Goal: Task Accomplishment & Management: Manage account settings

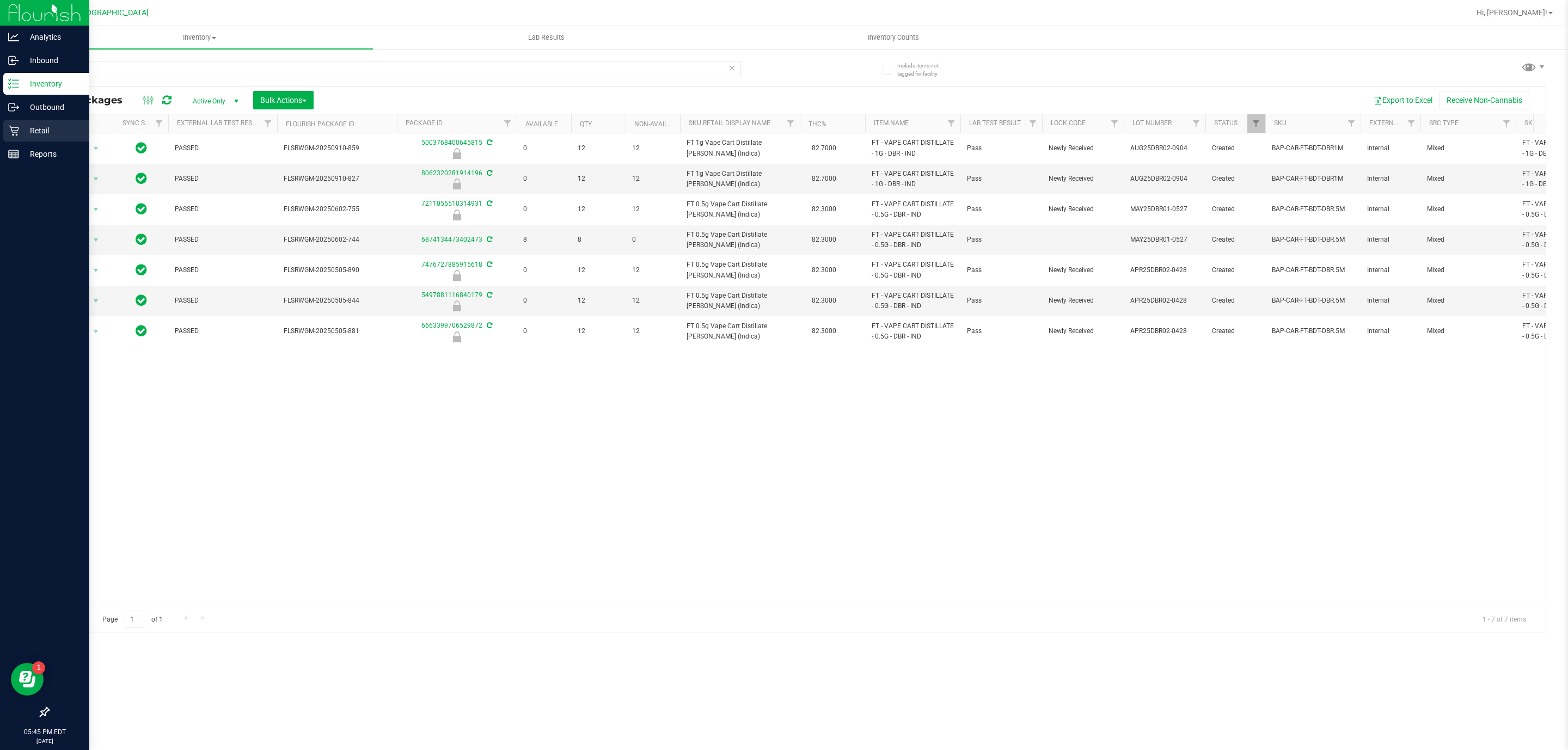
click at [44, 133] on p "Retail" at bounding box center [51, 130] width 65 height 13
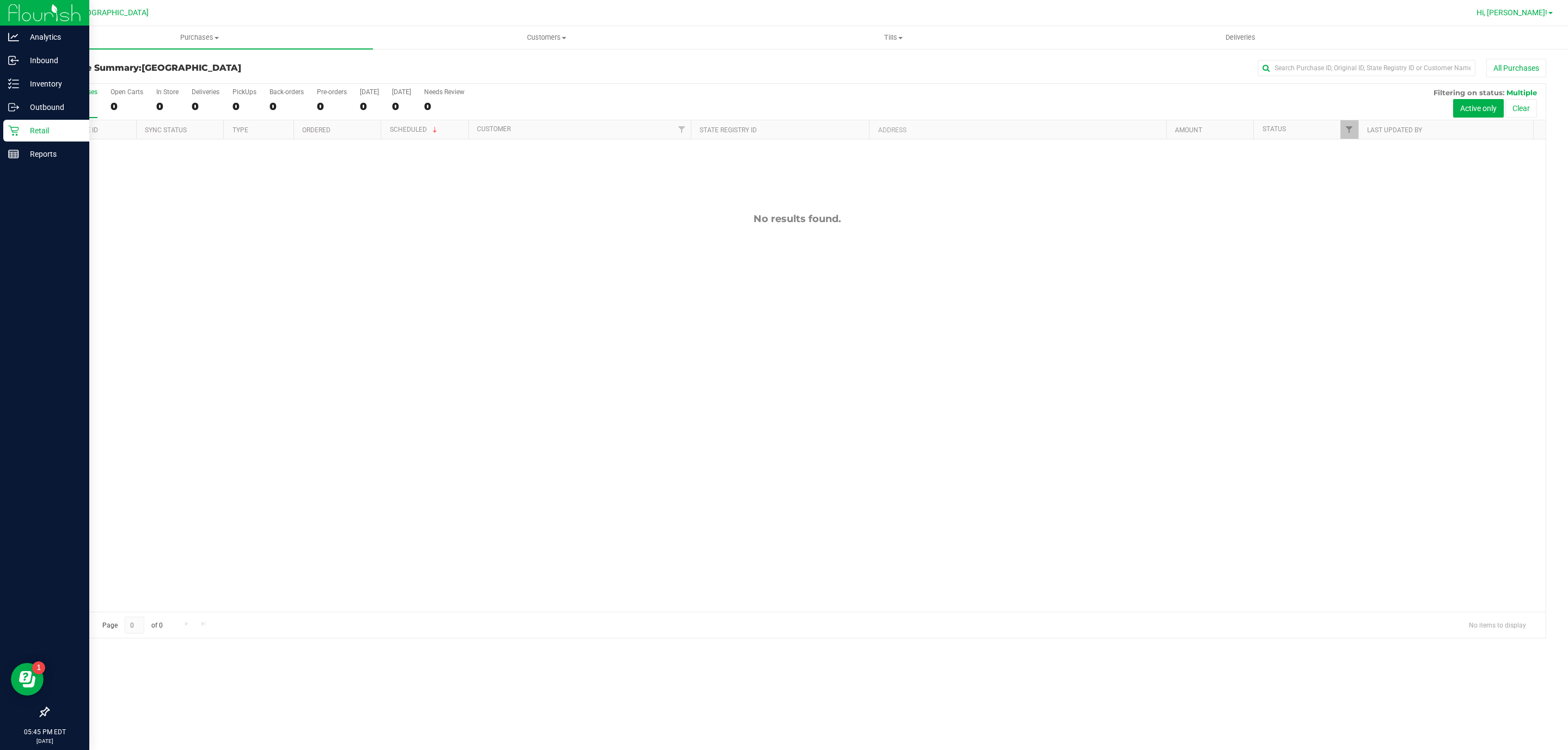
click at [1531, 11] on span "Hi, [PERSON_NAME]!" at bounding box center [1511, 12] width 71 height 9
click at [1516, 113] on span "Sign Out" at bounding box center [1511, 116] width 32 height 11
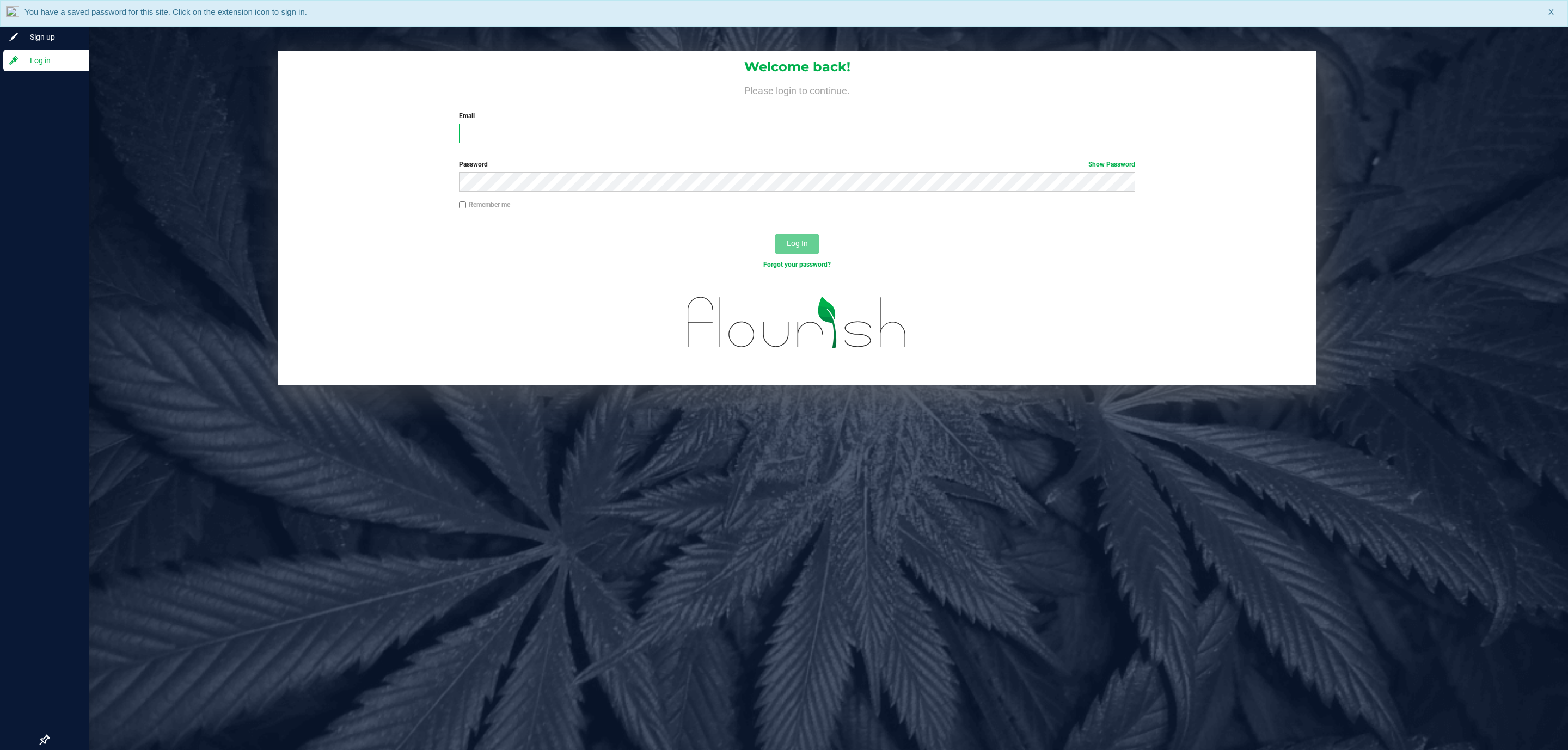
click at [560, 134] on input "Email" at bounding box center [797, 134] width 677 height 20
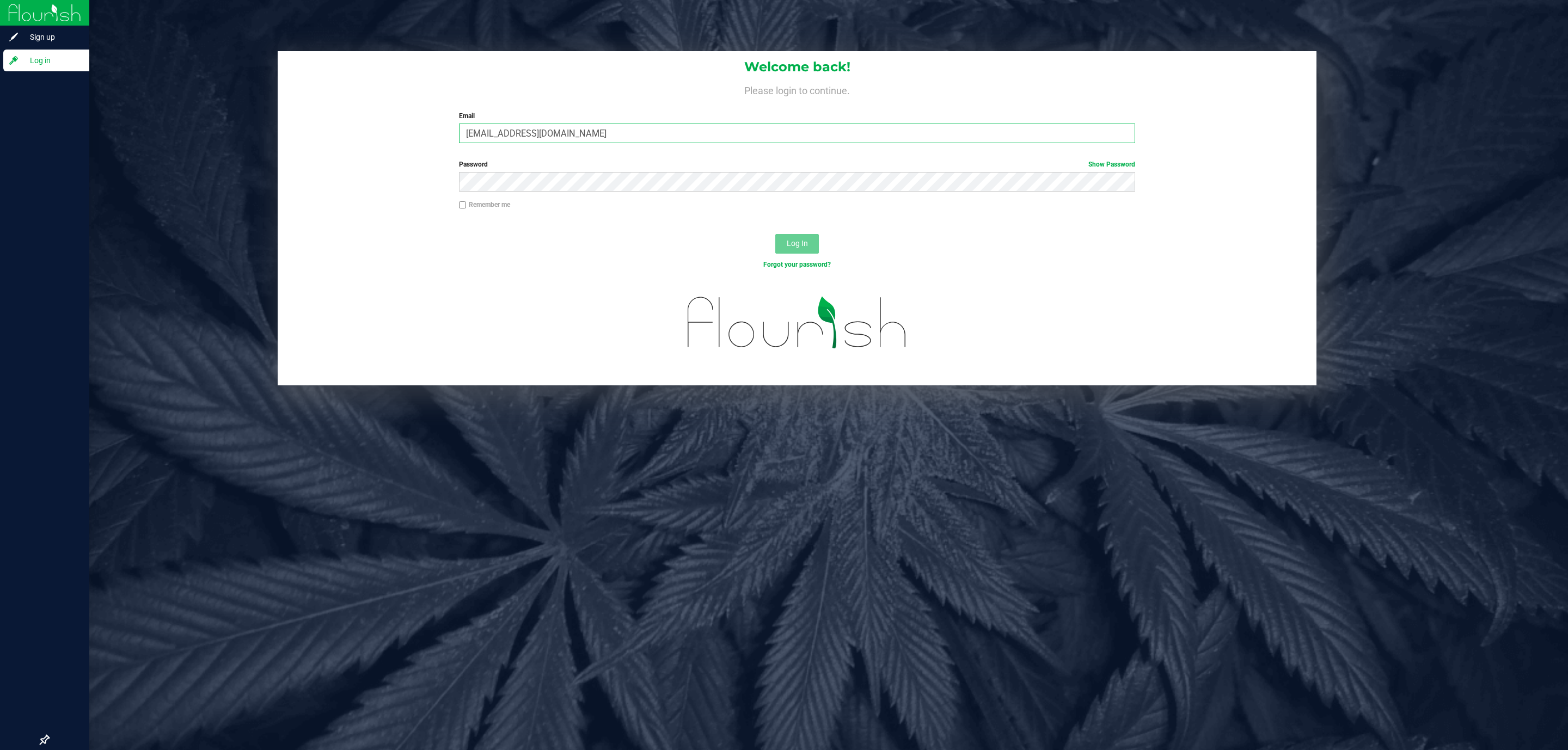
type input "[EMAIL_ADDRESS][DOMAIN_NAME]"
click at [775, 235] on button "Log In" at bounding box center [796, 244] width 43 height 20
